Goal: Task Accomplishment & Management: Complete application form

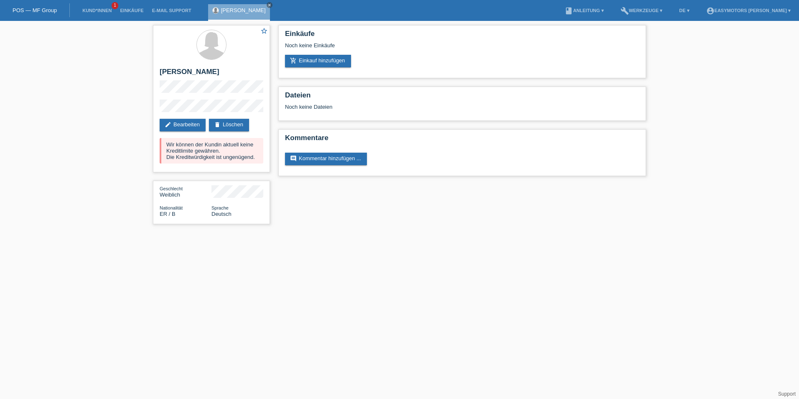
click at [85, 7] on li "Kund*innen 1" at bounding box center [97, 10] width 38 height 21
click at [91, 11] on link "Kund*innen" at bounding box center [97, 10] width 38 height 5
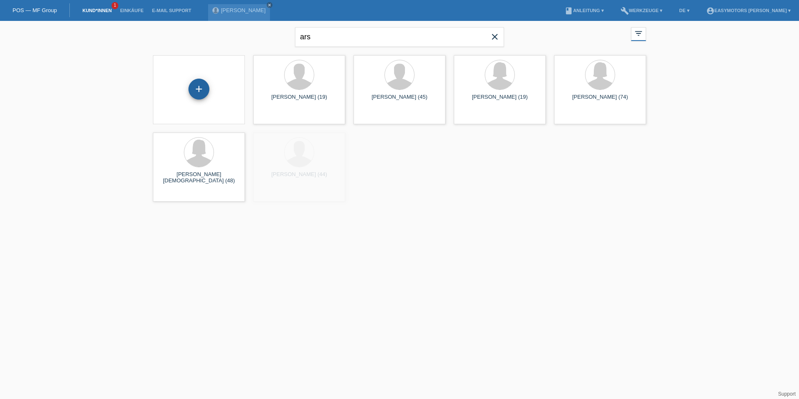
click at [198, 81] on div "+" at bounding box center [199, 89] width 21 height 21
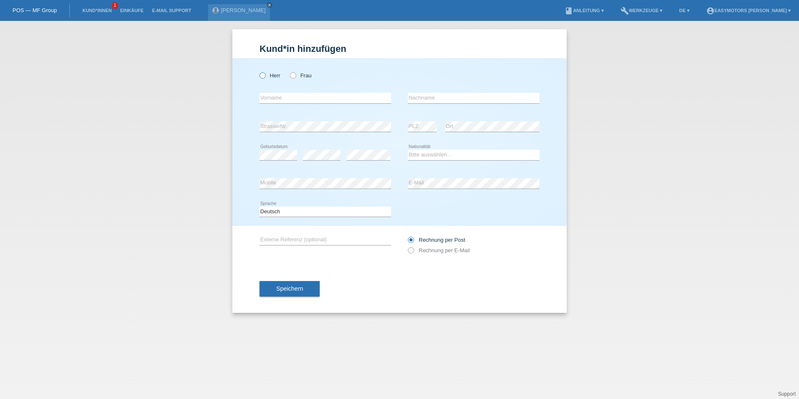
click at [258, 71] on icon at bounding box center [258, 71] width 0 height 0
click at [262, 77] on input "Herr" at bounding box center [262, 74] width 5 height 5
radio input "true"
click at [273, 98] on input "text" at bounding box center [326, 98] width 132 height 10
type input "[DATE][PERSON_NAME]"
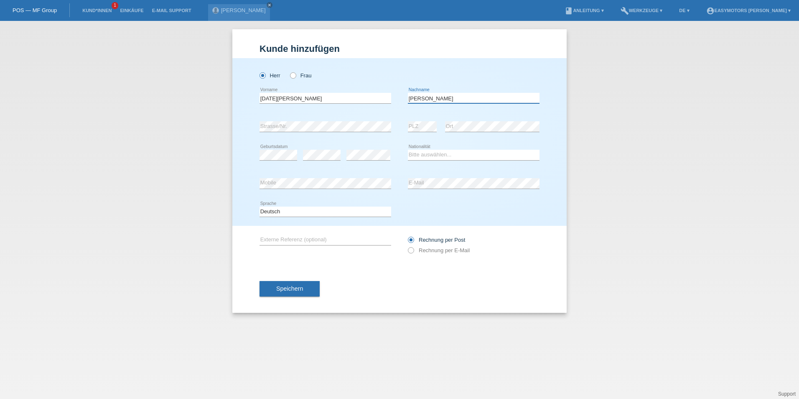
type input "Winkler"
click at [215, 125] on div "Kund*in hinzufügen Kunde hinzufügen Kundin hinzufügen Herr Frau Karma Ryan erro…" at bounding box center [399, 210] width 799 height 378
select select "CH"
click at [426, 289] on div "Speichern" at bounding box center [400, 289] width 280 height 48
click at [295, 289] on span "Speichern" at bounding box center [289, 288] width 27 height 7
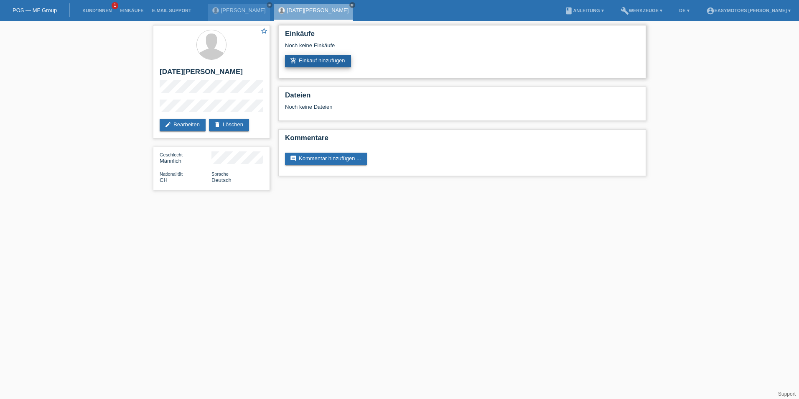
click at [311, 60] on link "add_shopping_cart Einkauf hinzufügen" at bounding box center [318, 61] width 66 height 13
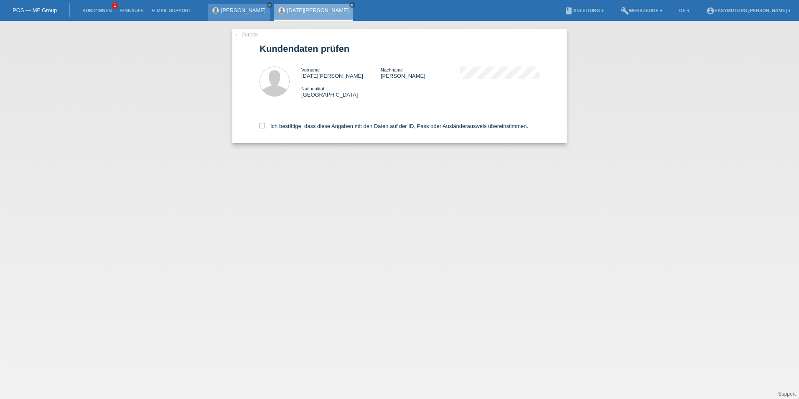
click at [268, 3] on icon "close" at bounding box center [270, 5] width 4 height 4
click at [274, 127] on label "Ich bestätige, dass diese Angaben mit den Daten auf der ID, Pass oder Ausländer…" at bounding box center [394, 126] width 269 height 6
click at [265, 127] on input "Ich bestätige, dass diese Angaben mit den Daten auf der ID, Pass oder Ausländer…" at bounding box center [262, 125] width 5 height 5
checkbox input "true"
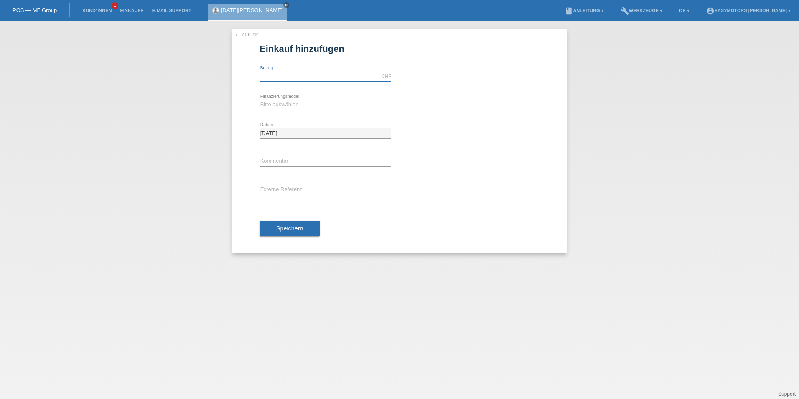
click at [277, 75] on input "text" at bounding box center [326, 76] width 132 height 10
type input "2800.00"
click at [287, 102] on select "Bitte auswählen Fixe Raten Kauf auf Rechnung mit Teilzahlungsoption" at bounding box center [326, 104] width 132 height 10
select select "81"
click at [260, 99] on select "Bitte auswählen Fixe Raten Kauf auf Rechnung mit Teilzahlungsoption" at bounding box center [326, 104] width 132 height 10
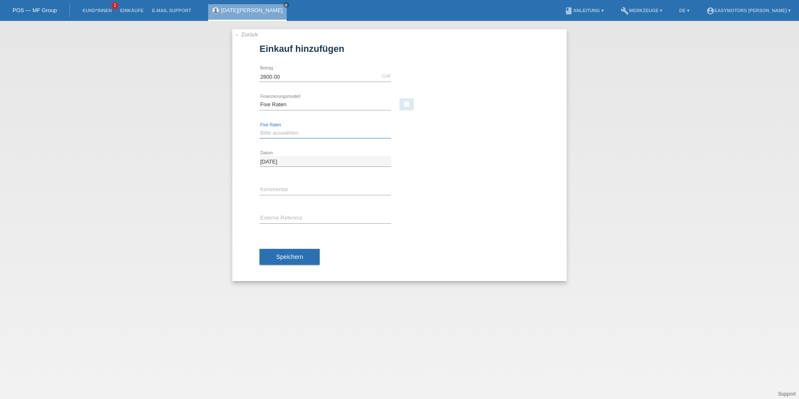
click at [283, 137] on select "Bitte auswählen 12 Raten 24 Raten 48 Raten" at bounding box center [326, 133] width 132 height 10
select select "320"
click at [260, 128] on select "Bitte auswählen 12 Raten 24 Raten 48 Raten" at bounding box center [326, 133] width 132 height 10
click at [281, 256] on span "Speichern" at bounding box center [289, 256] width 27 height 7
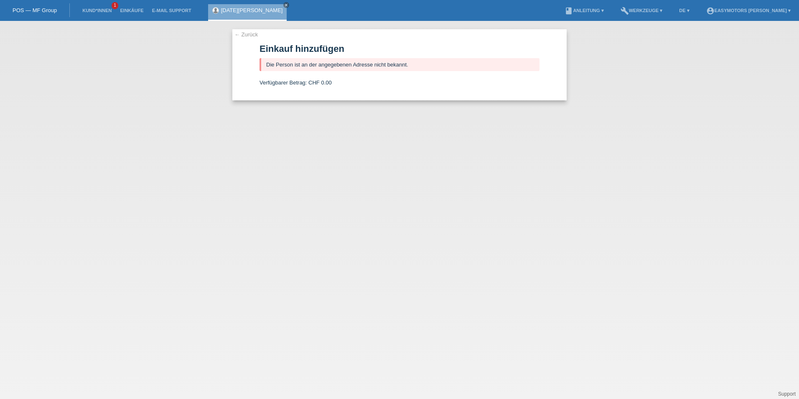
click at [255, 32] on link "← Zurück" at bounding box center [246, 34] width 23 height 6
